Goal: Task Accomplishment & Management: Complete application form

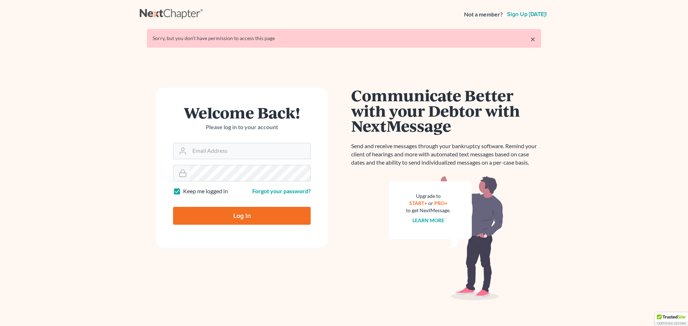
type input "[PERSON_NAME][EMAIL_ADDRESS][DOMAIN_NAME]"
click at [224, 215] on input "Log In" at bounding box center [242, 216] width 138 height 18
type input "Thinking..."
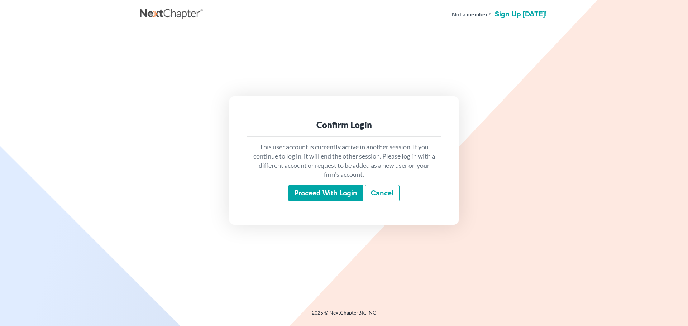
click at [325, 192] on input "Proceed with login" at bounding box center [325, 193] width 75 height 16
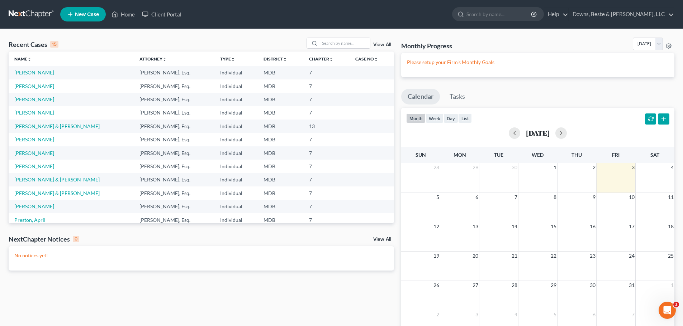
click at [85, 14] on span "New Case" at bounding box center [87, 14] width 24 height 5
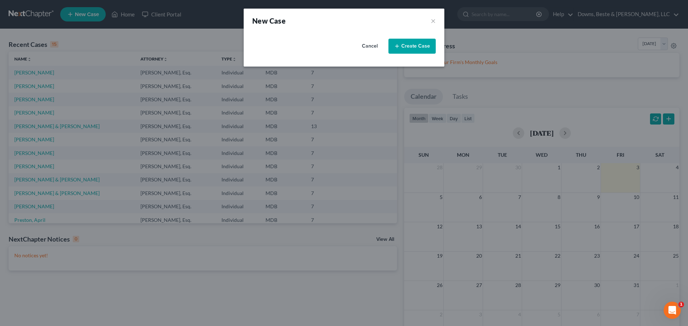
select select "38"
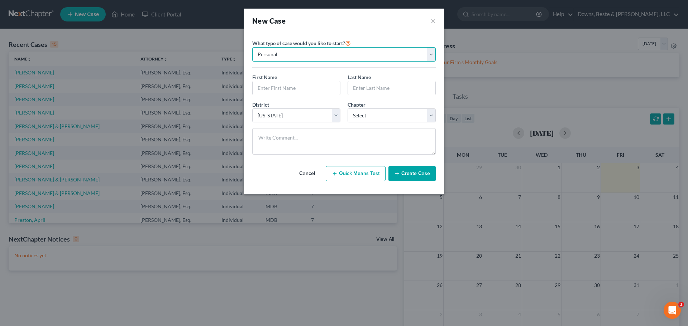
click at [431, 53] on select "Personal Business" at bounding box center [343, 54] width 183 height 14
click at [269, 88] on input "text" at bounding box center [296, 88] width 87 height 14
type input "Jason"
type input "Logullo"
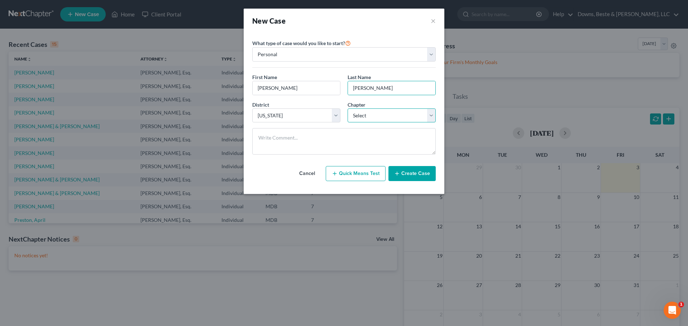
click at [414, 118] on select "Select 7 11 12 13" at bounding box center [392, 116] width 88 height 14
select select "0"
click at [348, 109] on select "Select 7 11 12 13" at bounding box center [392, 116] width 88 height 14
click at [410, 174] on button "Create Case" at bounding box center [411, 173] width 47 height 15
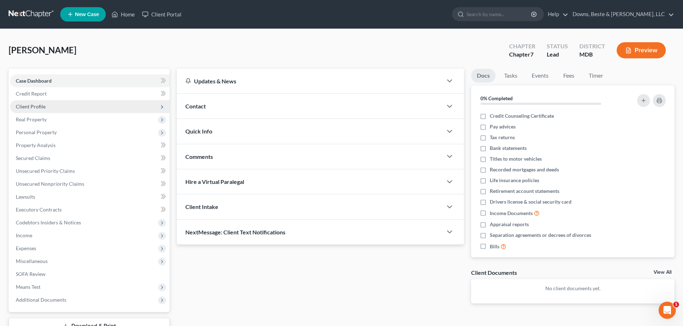
click at [40, 107] on span "Client Profile" at bounding box center [31, 107] width 30 height 6
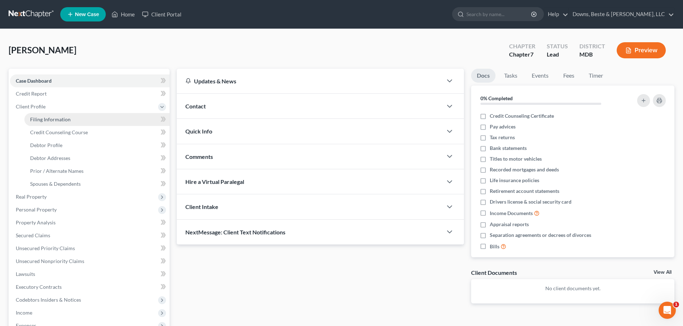
click at [48, 118] on span "Filing Information" at bounding box center [50, 119] width 40 height 6
select select "1"
select select "0"
select select "38"
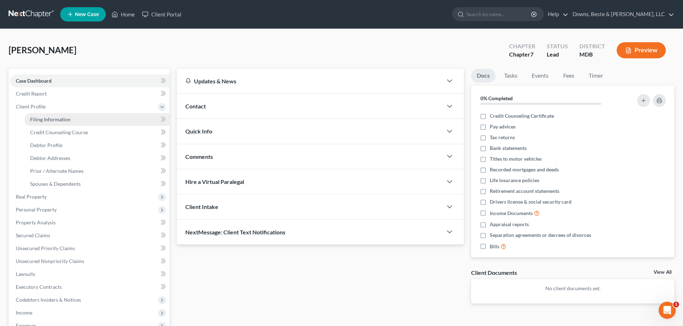
select select "21"
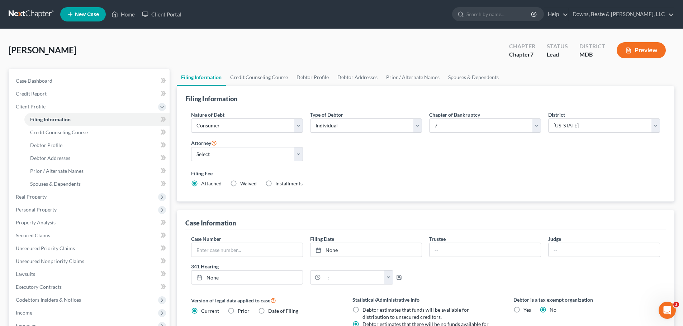
click at [275, 185] on label "Installments Installments" at bounding box center [288, 183] width 27 height 7
click at [278, 185] on input "Installments Installments" at bounding box center [280, 182] width 5 height 5
radio input "true"
radio input "false"
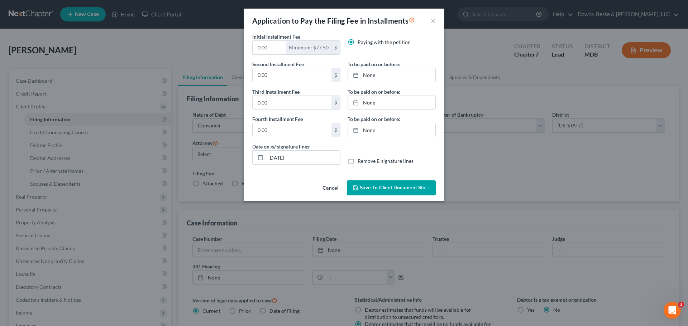
drag, startPoint x: 268, startPoint y: 46, endPoint x: 246, endPoint y: 46, distance: 22.2
click at [246, 46] on div "Initial Installment Fee 0.00 Minimum: $77.50 $ Paying with the petition Second …" at bounding box center [344, 105] width 201 height 145
type input "85"
click at [267, 103] on input "0.00" at bounding box center [292, 103] width 79 height 14
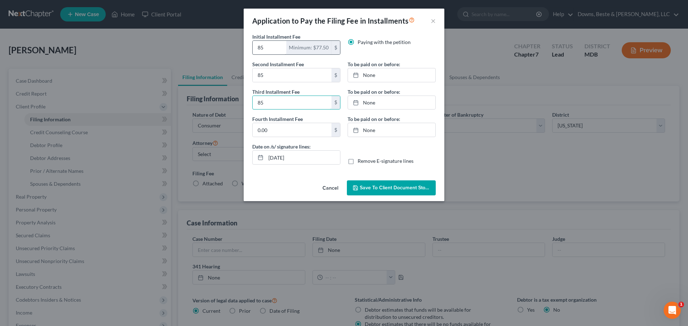
type input "85"
click at [263, 48] on input "85" at bounding box center [270, 48] width 34 height 14
type input "85.00"
click at [267, 73] on input "85" at bounding box center [292, 75] width 79 height 14
type input "85.00"
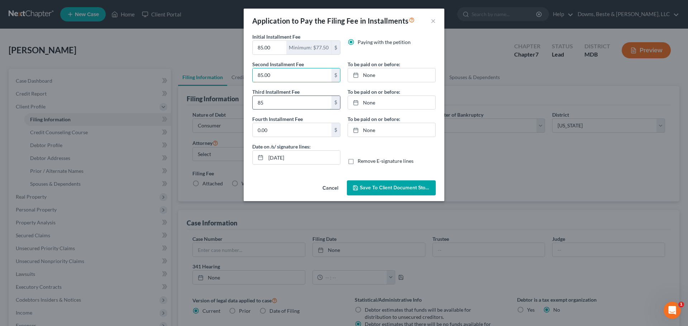
click at [265, 104] on input "85" at bounding box center [292, 103] width 79 height 14
type input "85.00"
click at [262, 129] on input "0.00" at bounding box center [292, 130] width 79 height 14
type input "83.00"
click at [403, 187] on span "Save to Client Document Storage" at bounding box center [398, 188] width 76 height 6
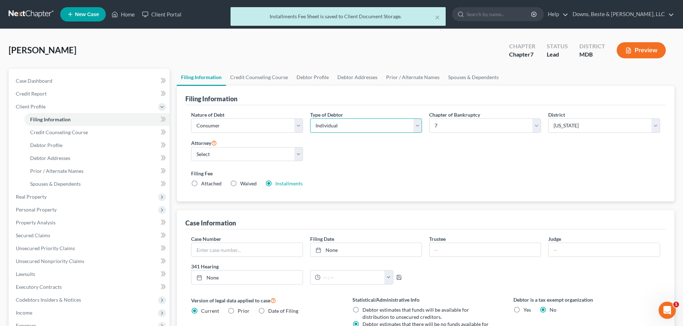
click at [416, 126] on select "Select Individual Joint" at bounding box center [366, 126] width 112 height 14
select select "1"
click at [310, 119] on select "Select Individual Joint" at bounding box center [366, 126] width 112 height 14
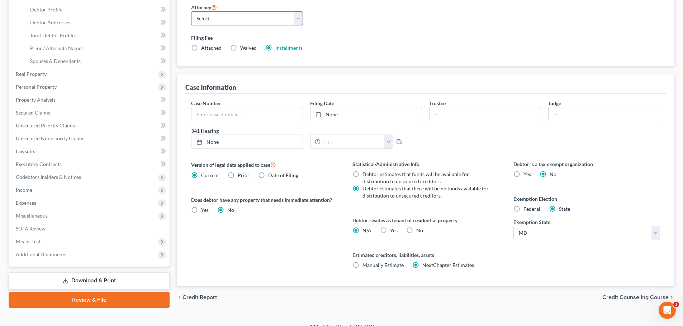
scroll to position [143, 0]
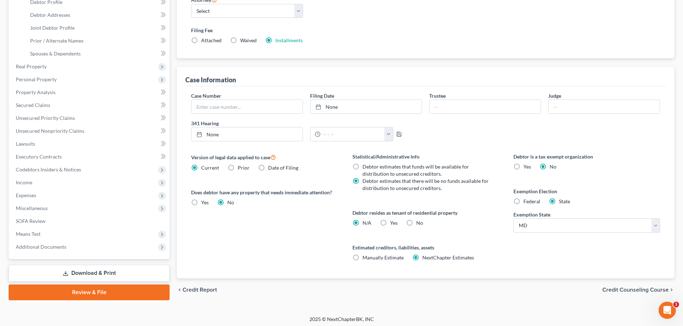
click at [623, 291] on span "Credit Counseling Course" at bounding box center [635, 290] width 66 height 6
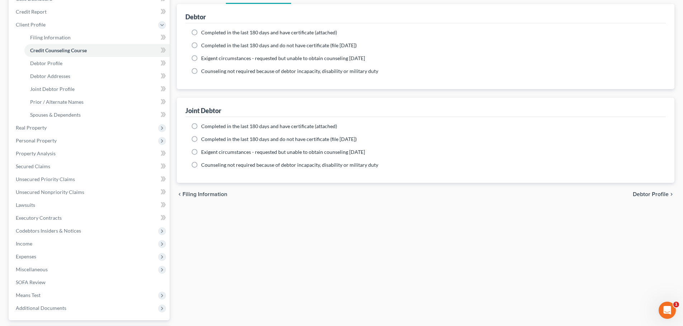
scroll to position [143, 0]
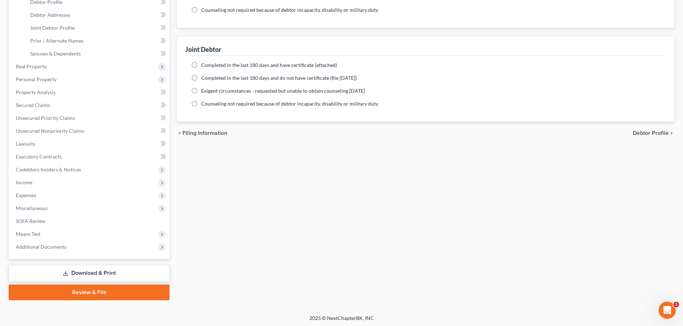
click at [654, 133] on span "Debtor Profile" at bounding box center [650, 133] width 36 height 6
select select "1"
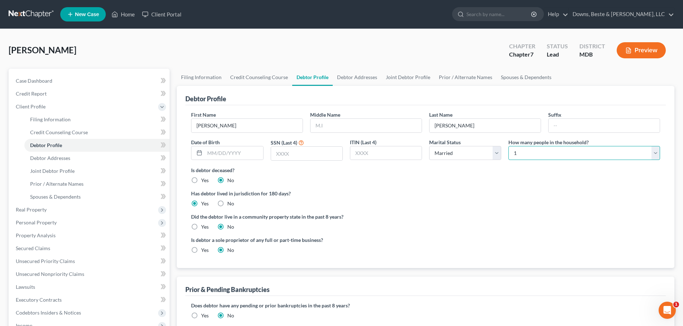
click at [654, 157] on select "Select 1 2 3 4 5 6 7 8 9 10 11 12 13 14 15 16 17 18 19 20" at bounding box center [584, 153] width 152 height 14
click at [508, 146] on select "Select 1 2 3 4 5 6 7 8 9 10 11 12 13 14 15 16 17 18 19 20" at bounding box center [584, 153] width 152 height 14
click at [658, 152] on select "Select 1 2 3 4 5 6 7 8 9 10 11 12 13 14 15 16 17 18 19 20" at bounding box center [584, 153] width 152 height 14
select select "4"
click at [508, 146] on select "Select 1 2 3 4 5 6 7 8 9 10 11 12 13 14 15 16 17 18 19 20" at bounding box center [584, 153] width 152 height 14
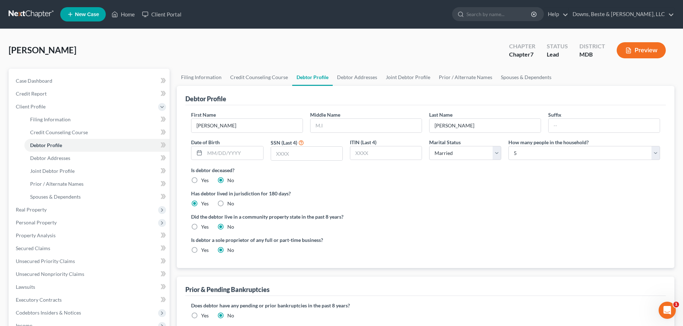
click at [281, 177] on div "Is debtor deceased? Yes No" at bounding box center [425, 176] width 469 height 18
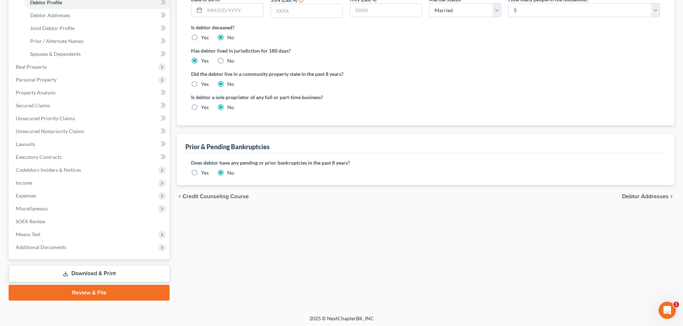
scroll to position [143, 0]
click at [201, 173] on label "Yes" at bounding box center [205, 172] width 8 height 7
click at [204, 173] on input "Yes" at bounding box center [206, 171] width 5 height 5
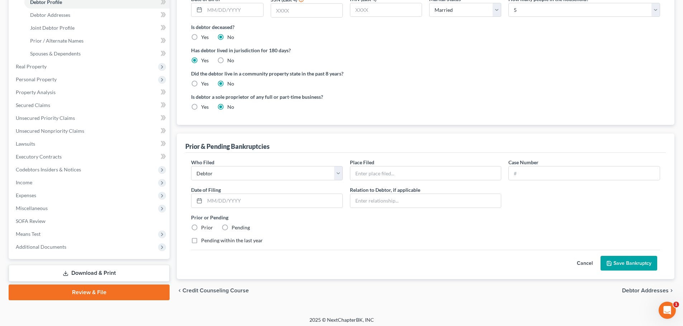
click at [655, 289] on span "Debtor Addresses" at bounding box center [645, 291] width 47 height 6
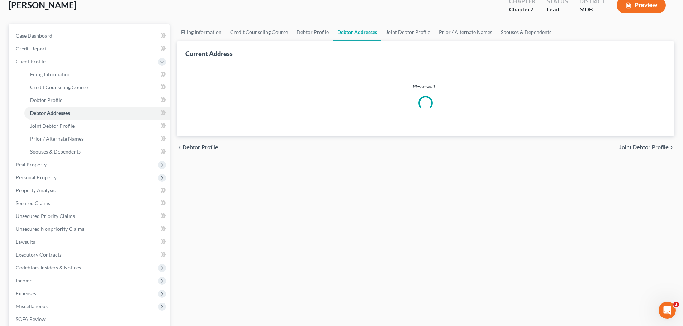
select select "0"
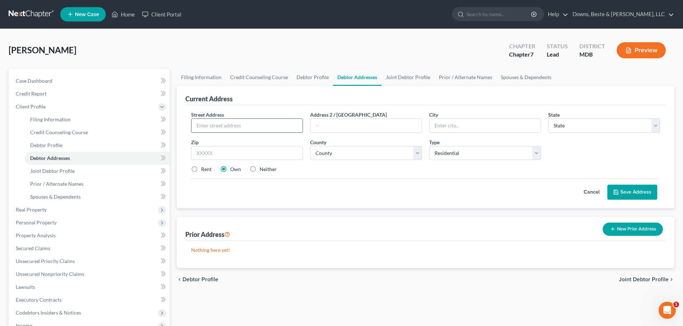
click at [205, 125] on input "text" at bounding box center [246, 126] width 111 height 14
type input "27 Olive Way"
type input "Elkton"
select select "21"
type input "21921"
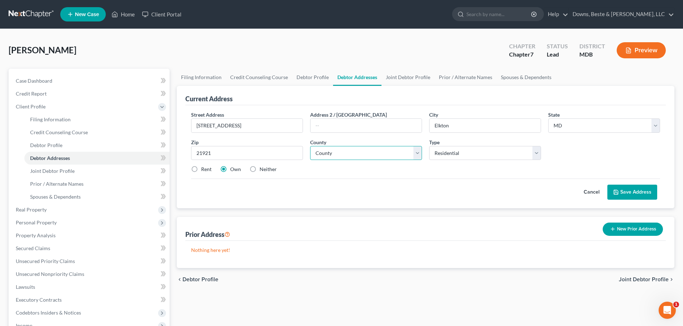
drag, startPoint x: 418, startPoint y: 154, endPoint x: 414, endPoint y: 155, distance: 4.3
click at [418, 154] on select "County Allegany County Anne Arundel County Baltimore County Baltimore city Calv…" at bounding box center [366, 153] width 112 height 14
select select "7"
click at [310, 146] on select "County Allegany County Anne Arundel County Baltimore County Baltimore city Calv…" at bounding box center [366, 153] width 112 height 14
click at [627, 192] on button "Save Address" at bounding box center [632, 192] width 50 height 15
